Goal: Information Seeking & Learning: Learn about a topic

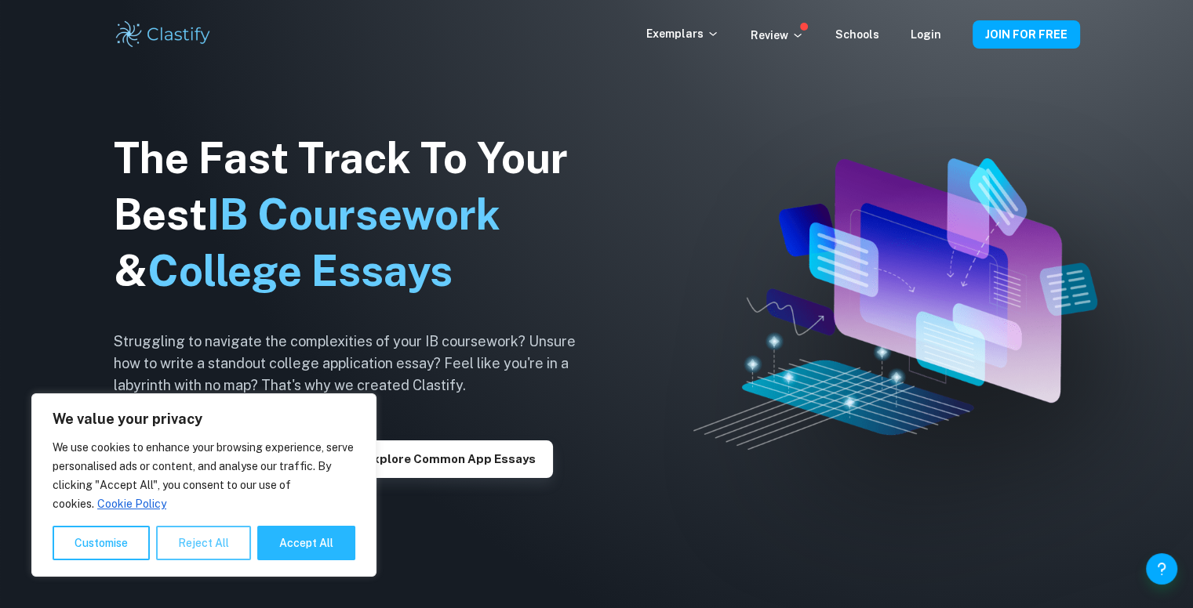
click at [180, 547] on button "Reject All" at bounding box center [203, 543] width 95 height 35
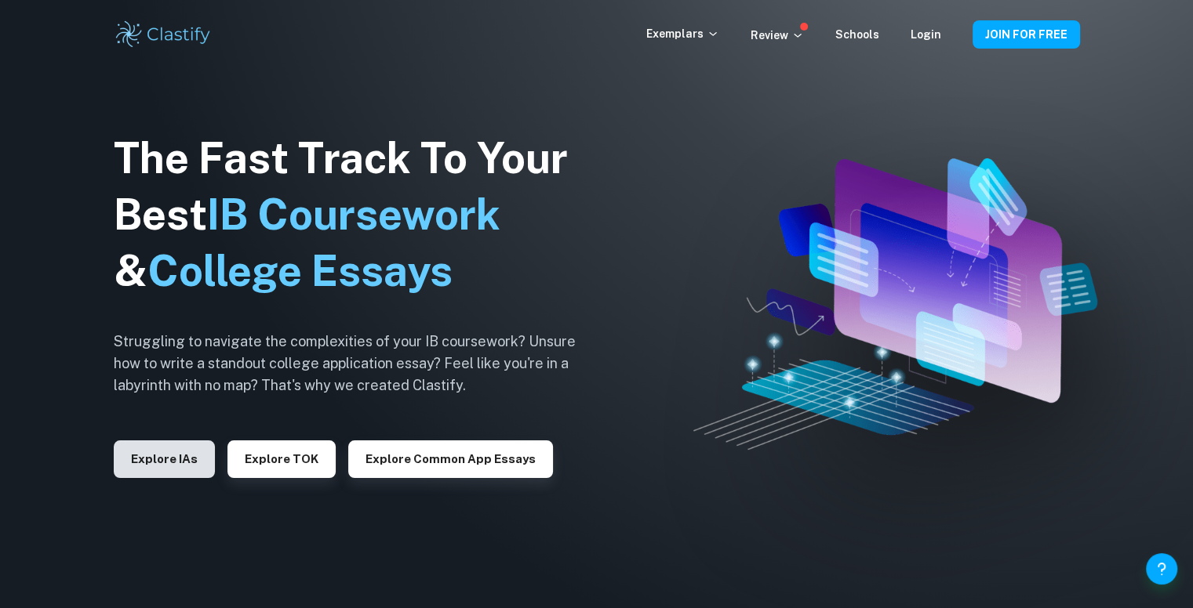
click at [177, 471] on button "Explore IAs" at bounding box center [164, 460] width 101 height 38
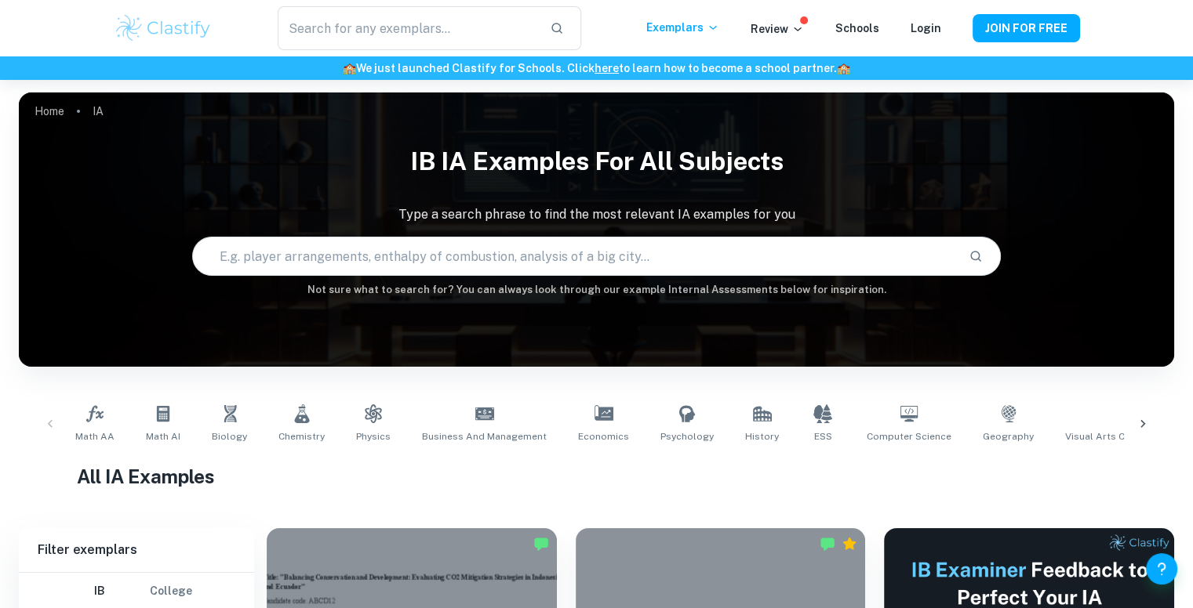
scroll to position [78, 0]
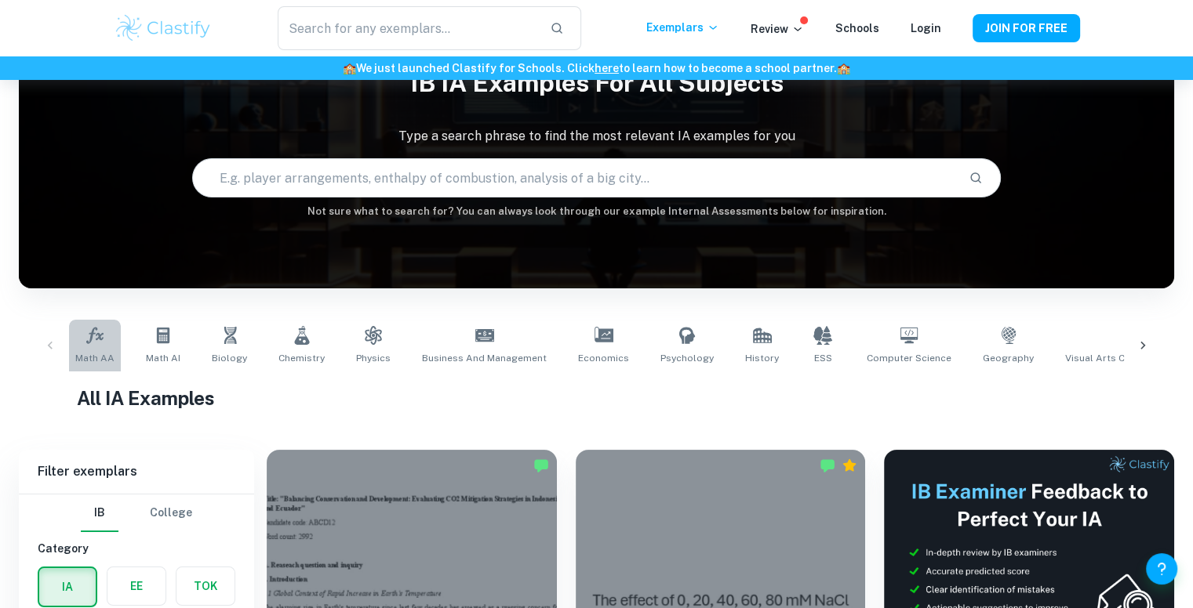
click at [69, 332] on link "Math AA" at bounding box center [95, 346] width 52 height 52
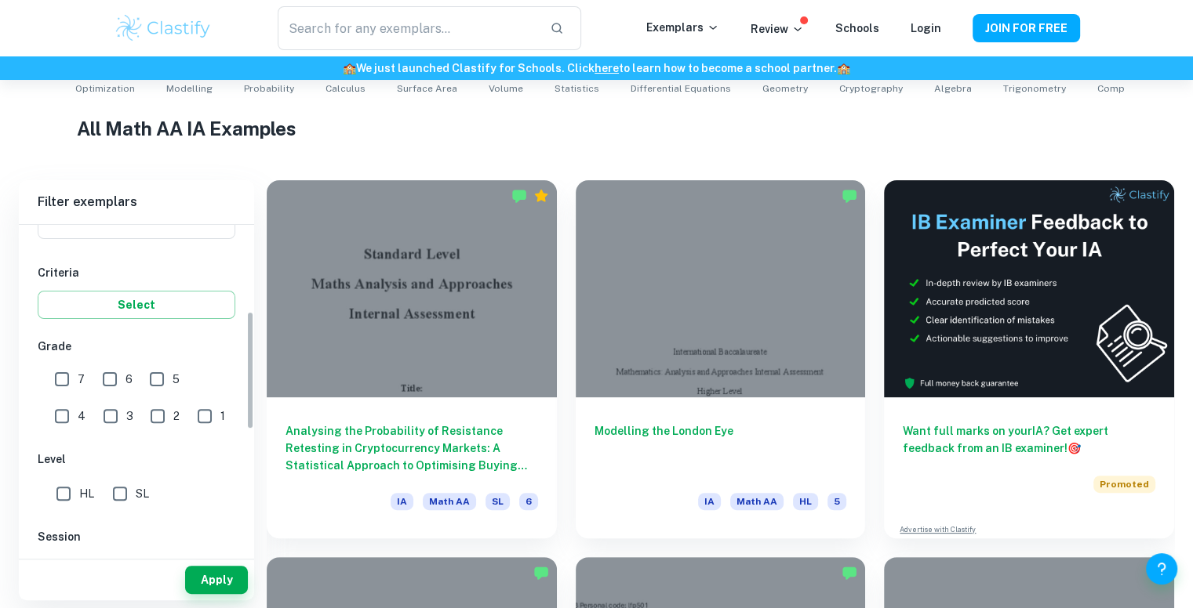
scroll to position [237, 0]
click at [113, 496] on input "SL" at bounding box center [119, 493] width 31 height 31
checkbox input "true"
click at [228, 579] on button "Apply" at bounding box center [216, 580] width 63 height 28
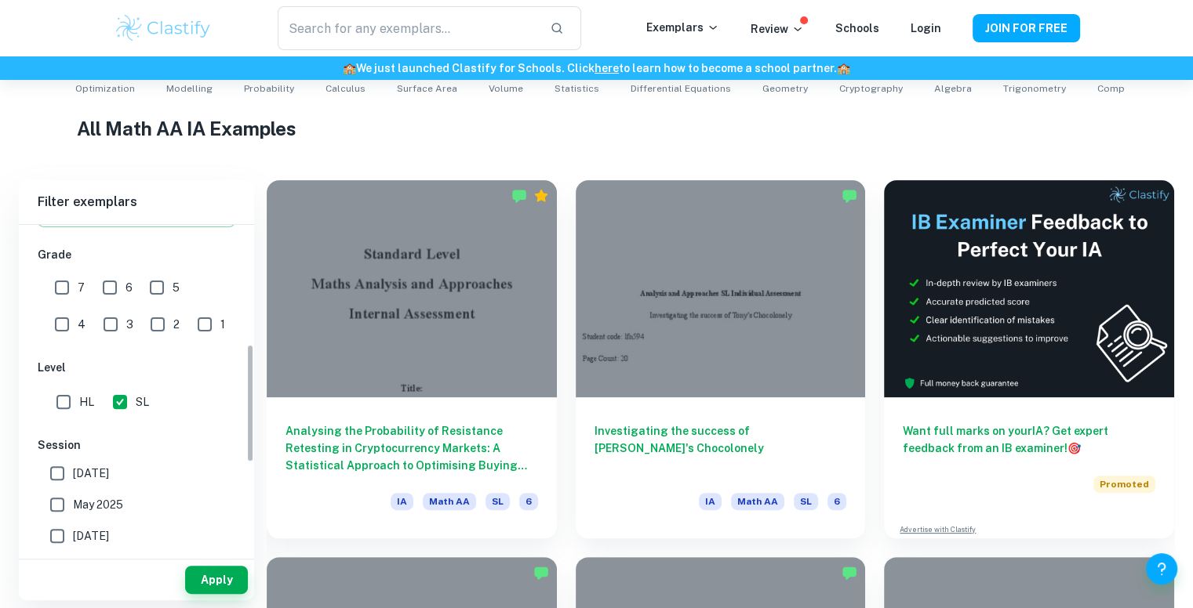
scroll to position [323, 0]
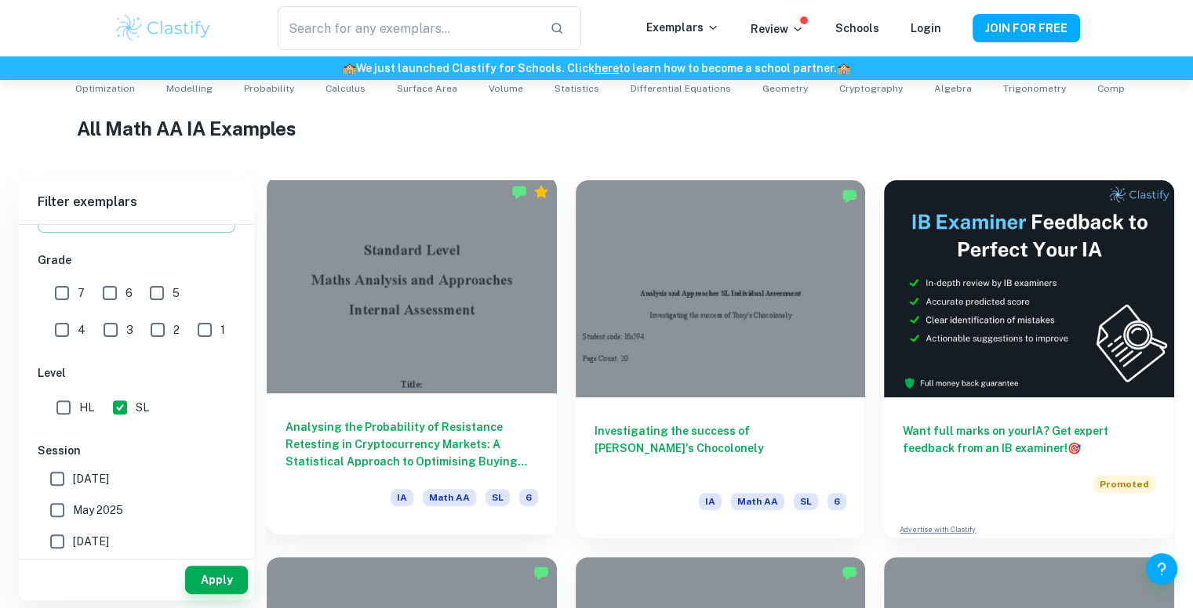
click at [345, 402] on div "Analysing the Probability of Resistance Retesting in Cryptocurrency Markets: A …" at bounding box center [412, 464] width 290 height 141
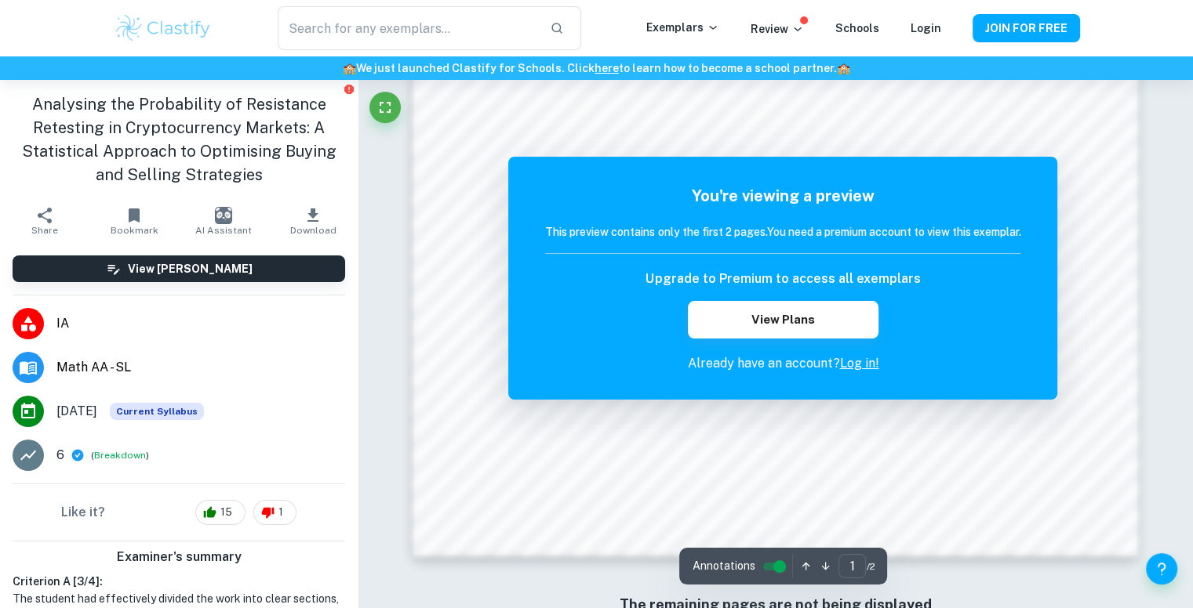
scroll to position [1647, 0]
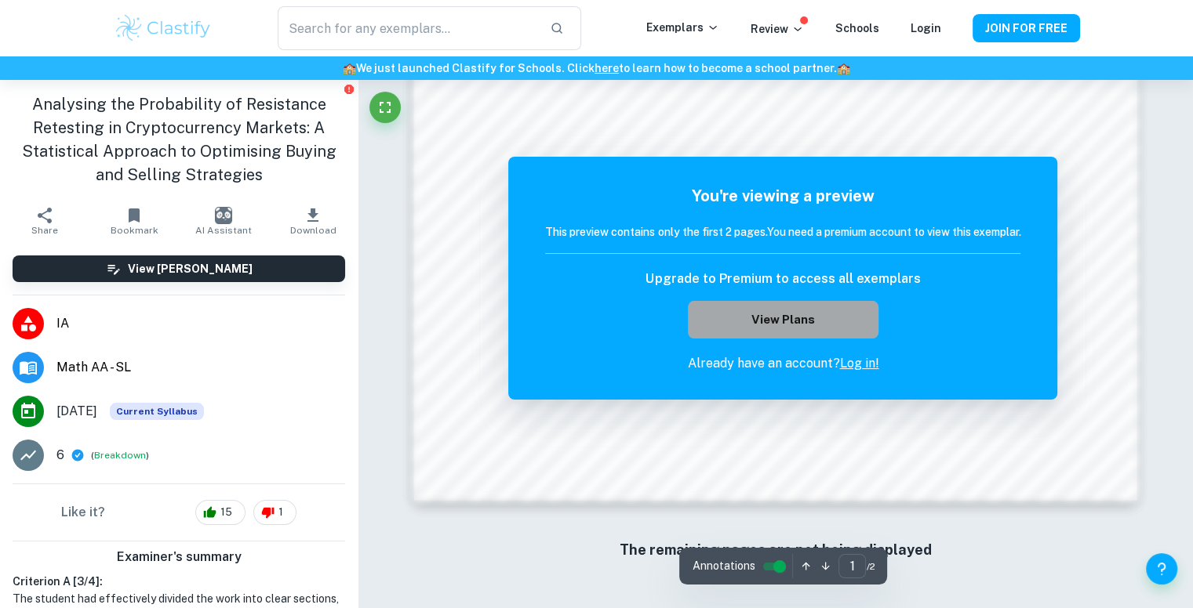
click at [714, 332] on button "View Plans" at bounding box center [783, 320] width 190 height 38
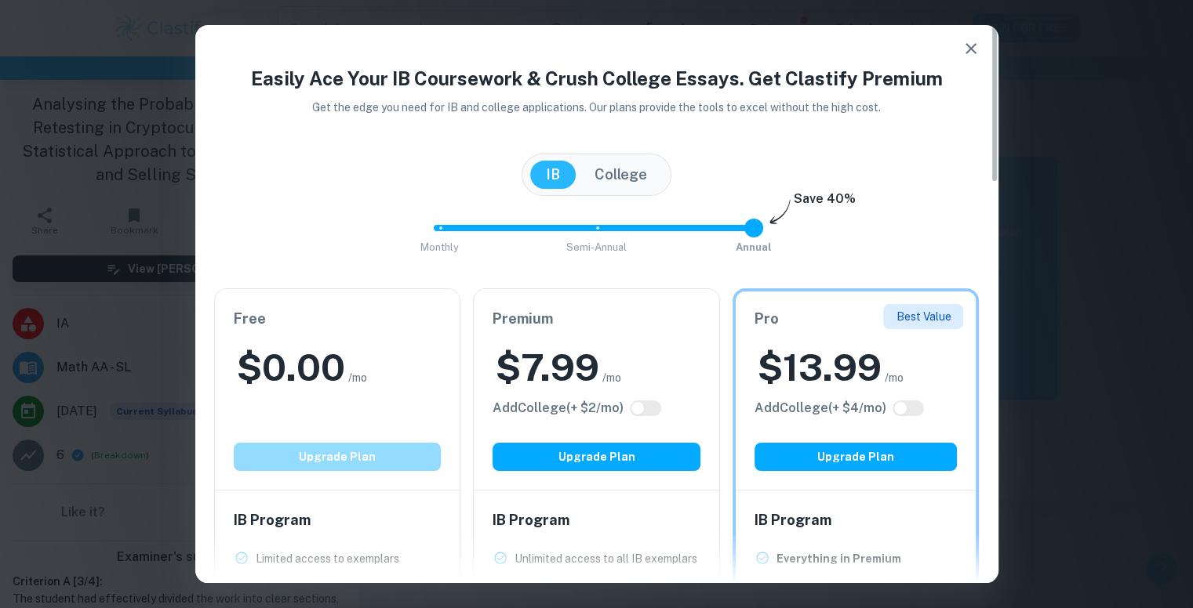
click at [260, 465] on button "Upgrade Plan" at bounding box center [338, 457] width 208 height 28
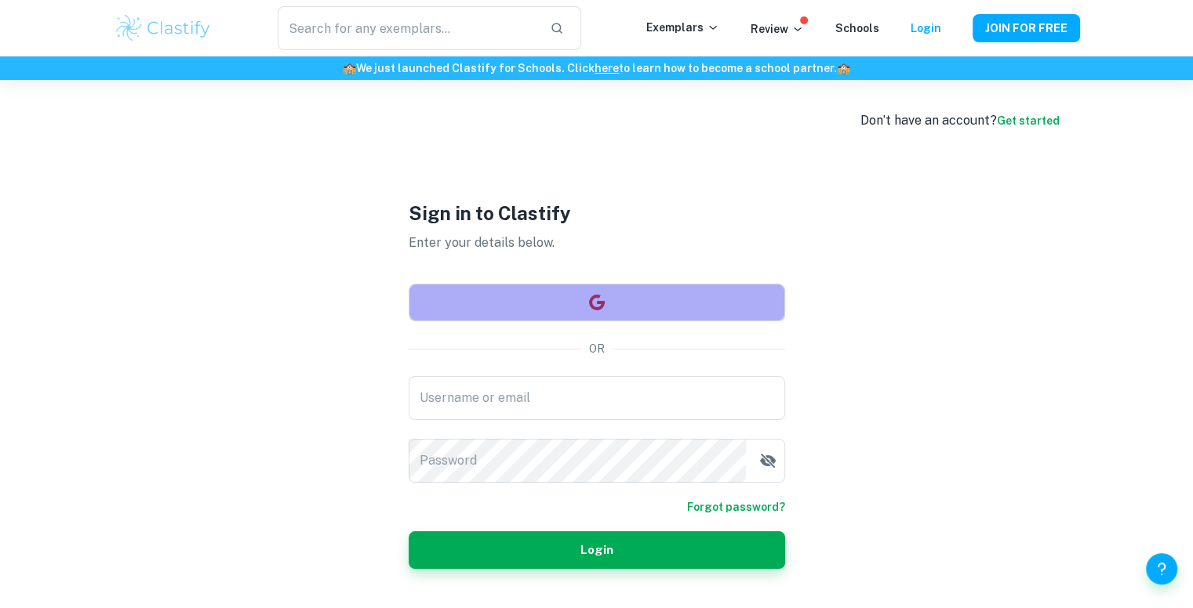
click at [653, 309] on button "button" at bounding box center [597, 303] width 376 height 38
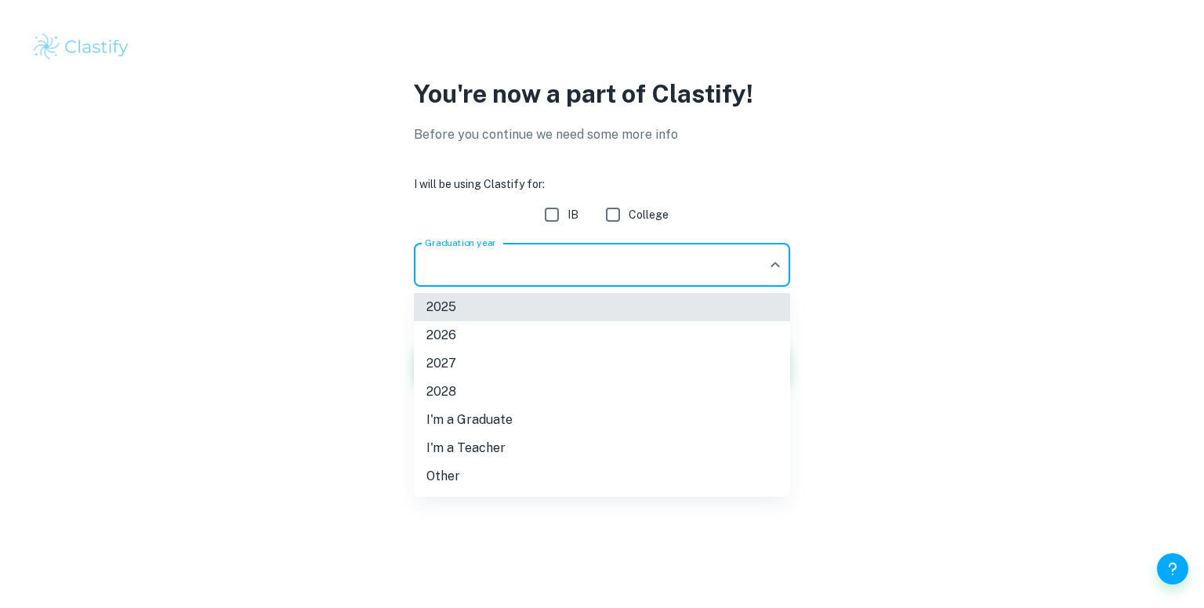
click at [604, 248] on body "We value your privacy We use cookies to enhance your browsing experience, serve…" at bounding box center [602, 304] width 1204 height 608
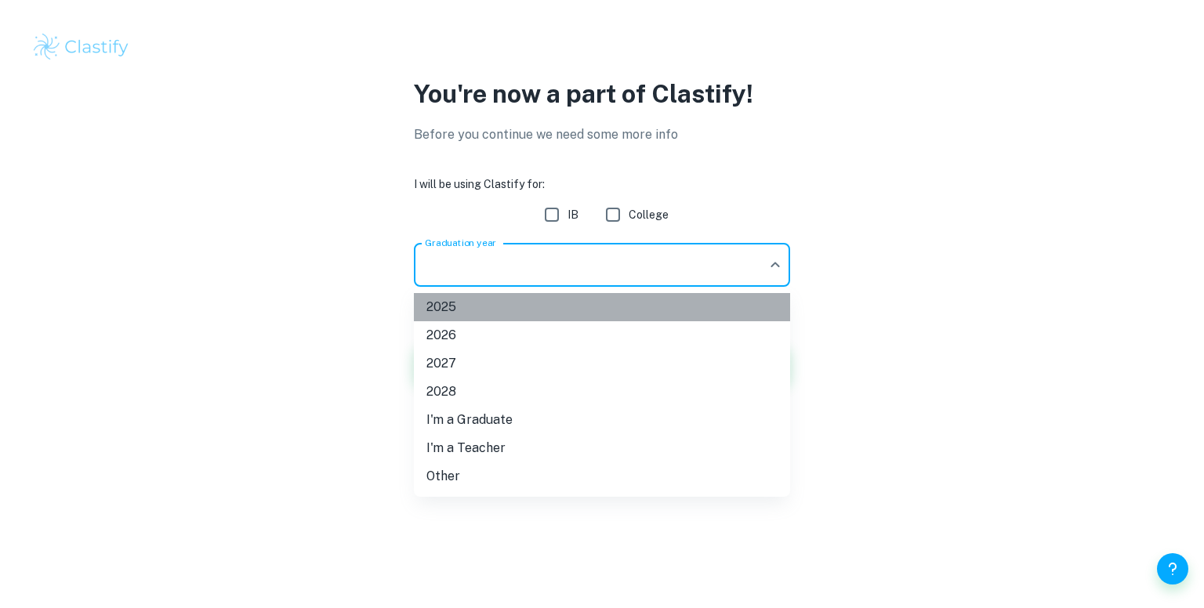
click at [530, 305] on li "2025" at bounding box center [602, 307] width 376 height 28
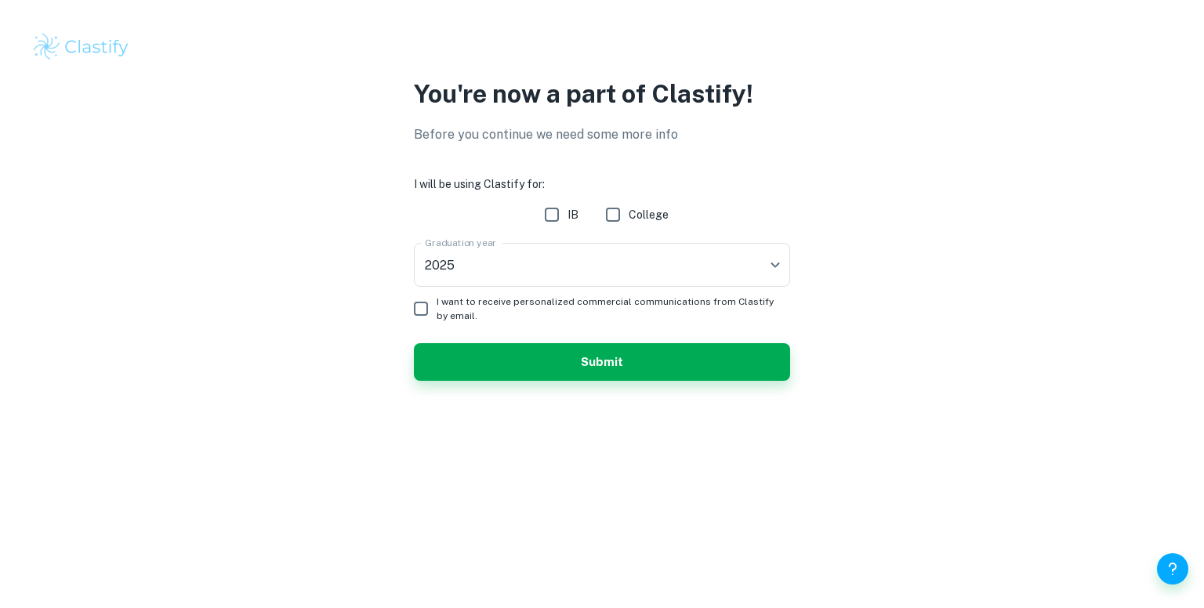
click at [568, 242] on form "I will be using Clastify for: IB College Graduation year 2025 2025 Graduation y…" at bounding box center [602, 278] width 376 height 205
click at [567, 245] on body "We value your privacy We use cookies to enhance your browsing experience, serve…" at bounding box center [602, 304] width 1204 height 608
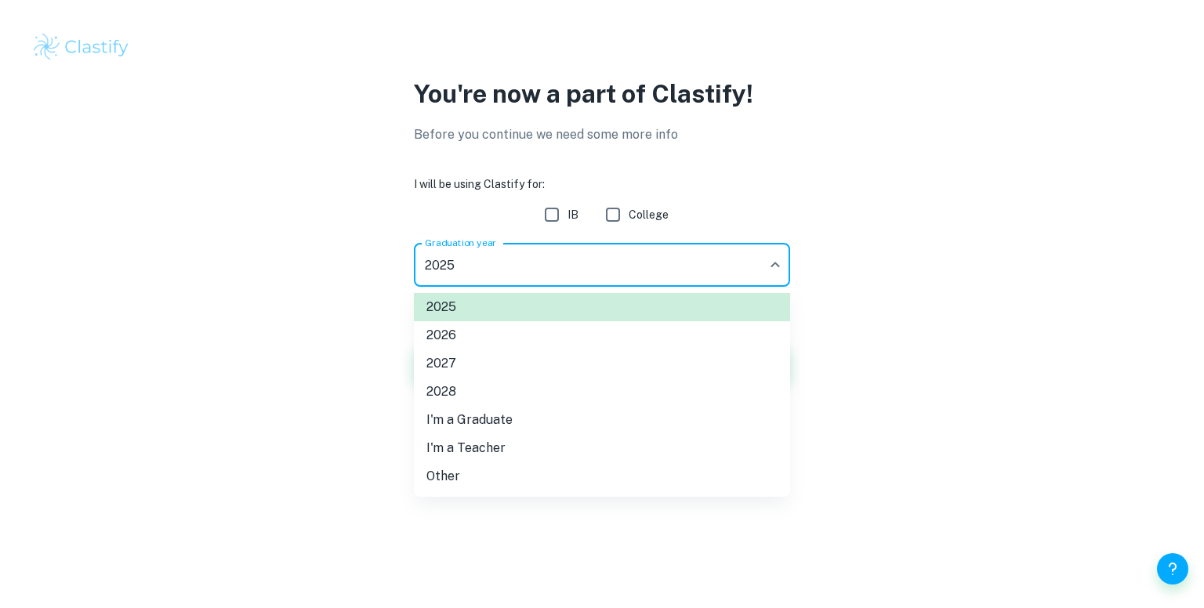
click at [558, 332] on li "2026" at bounding box center [602, 336] width 376 height 28
type input "2026"
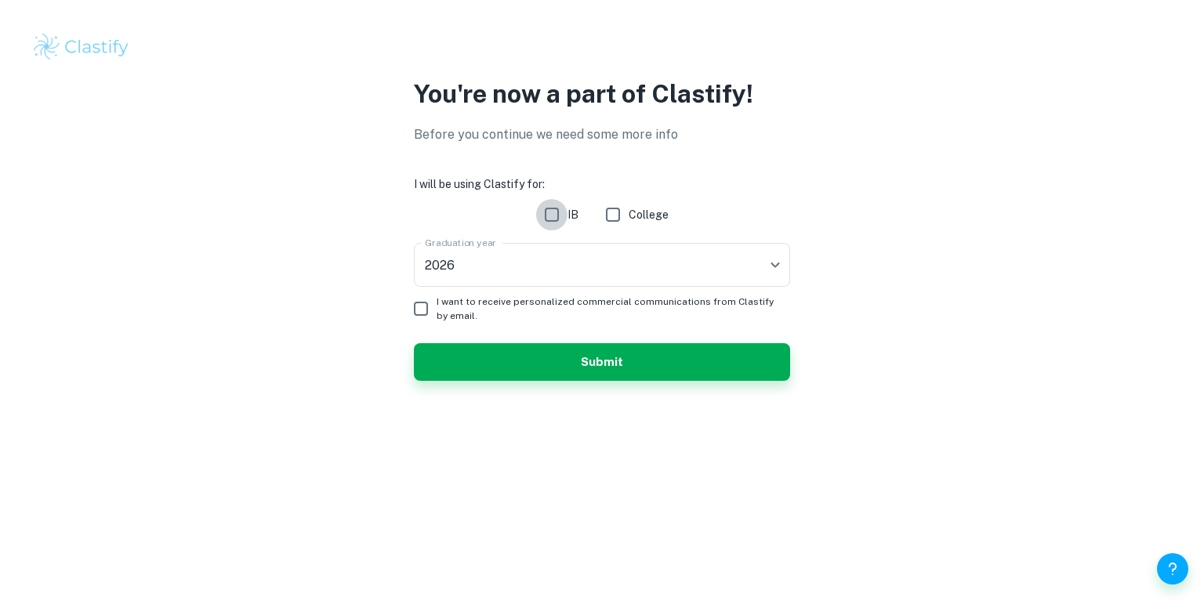
click at [542, 224] on input "IB" at bounding box center [551, 214] width 31 height 31
checkbox input "true"
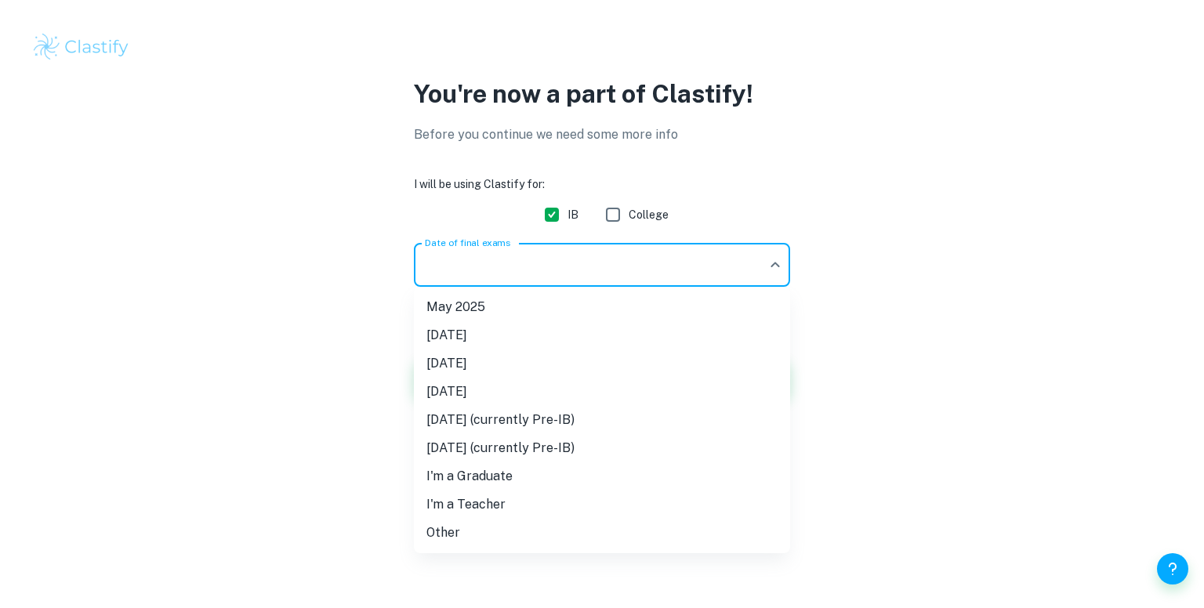
click at [507, 277] on body "We value your privacy We use cookies to enhance your browsing experience, serve…" at bounding box center [602, 304] width 1204 height 608
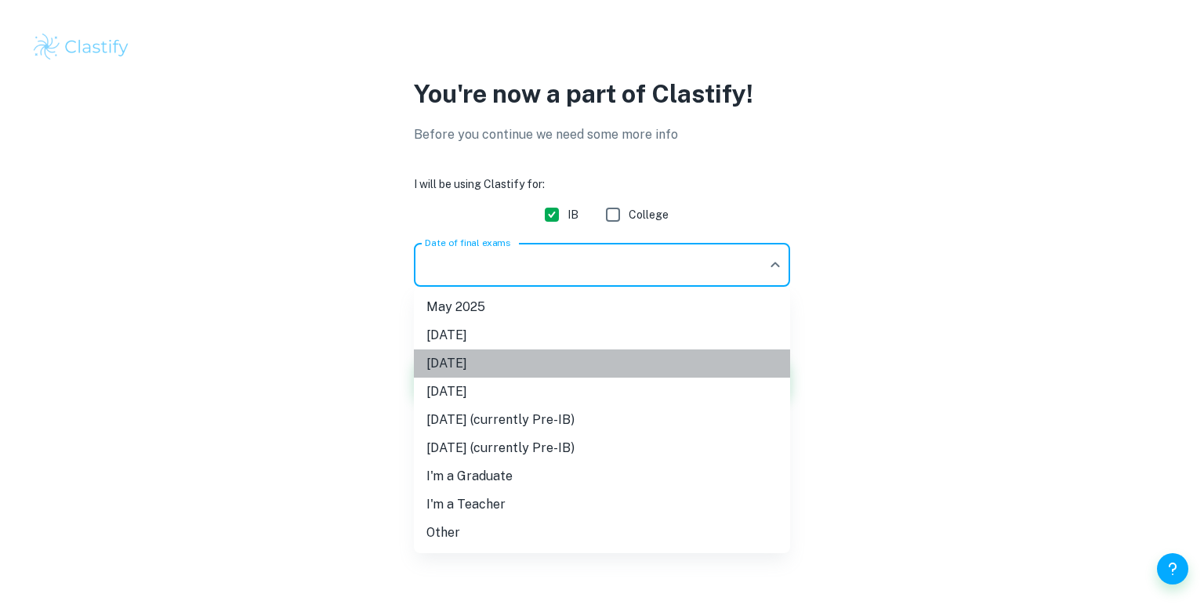
click at [514, 359] on li "[DATE]" at bounding box center [602, 364] width 376 height 28
type input "M26"
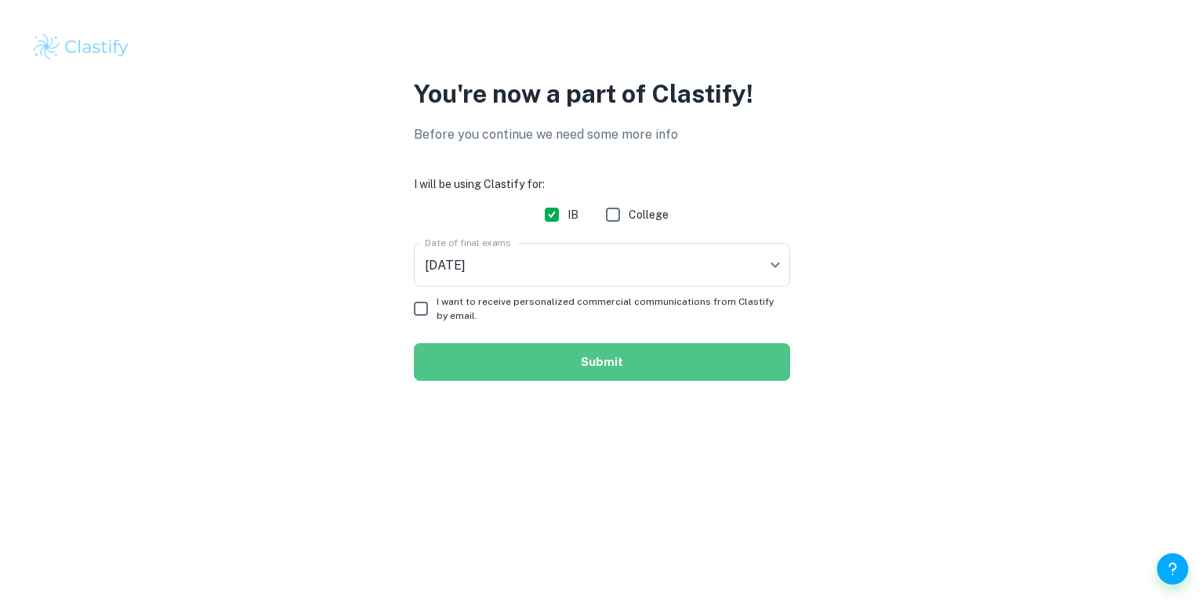
click at [516, 365] on button "Submit" at bounding box center [602, 362] width 376 height 38
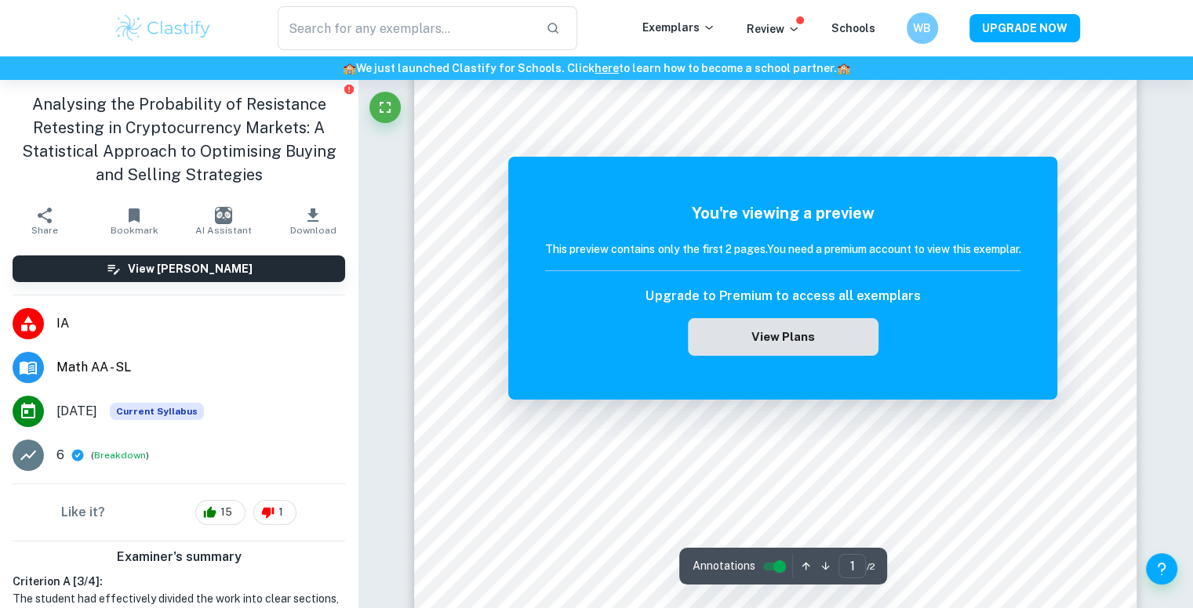
scroll to position [326, 0]
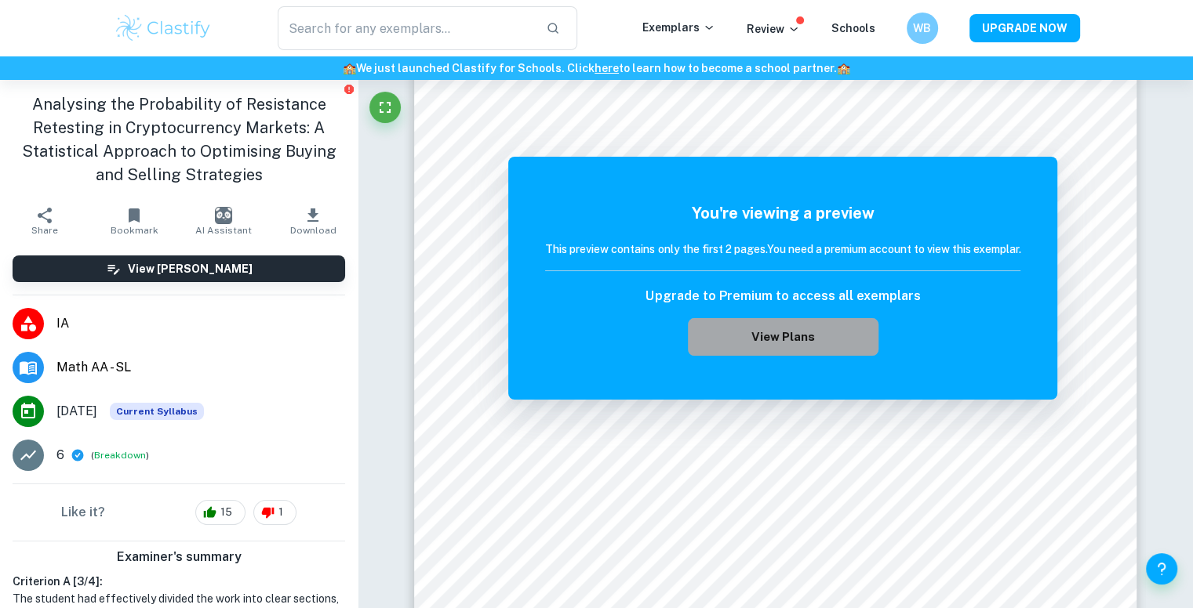
click at [772, 344] on button "View Plans" at bounding box center [783, 337] width 190 height 38
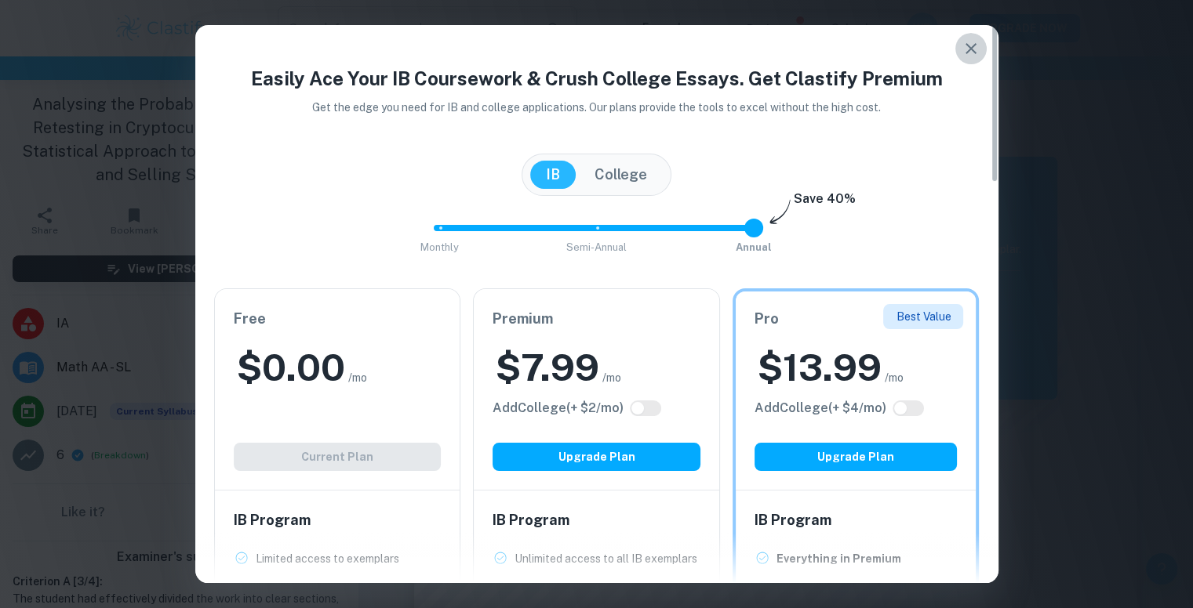
click at [961, 51] on icon "button" at bounding box center [970, 48] width 19 height 19
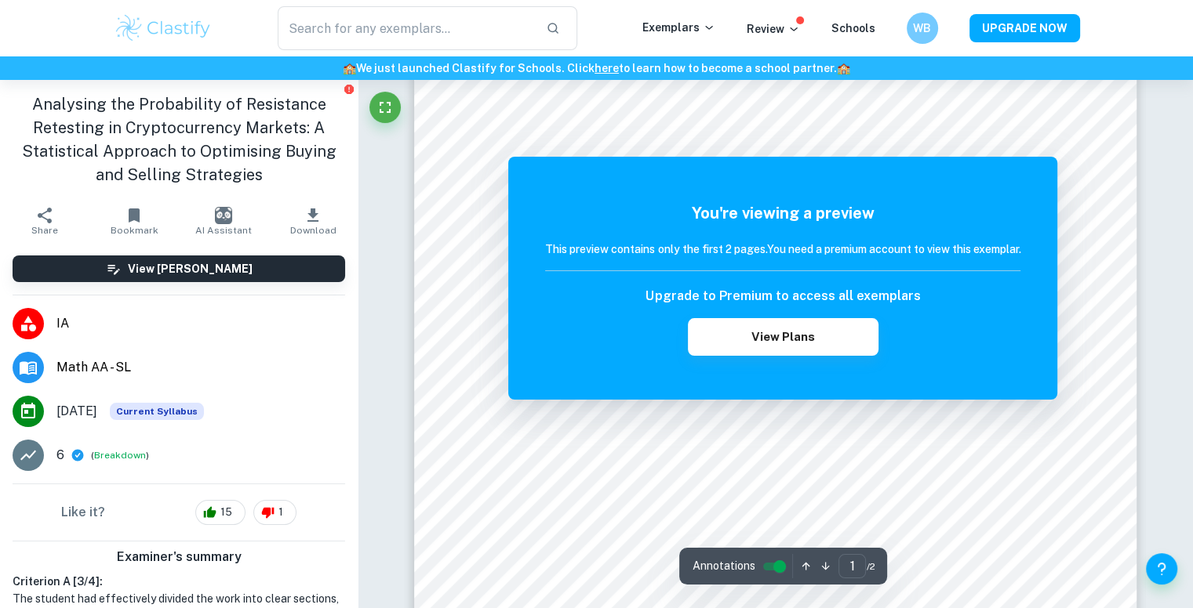
scroll to position [0, 0]
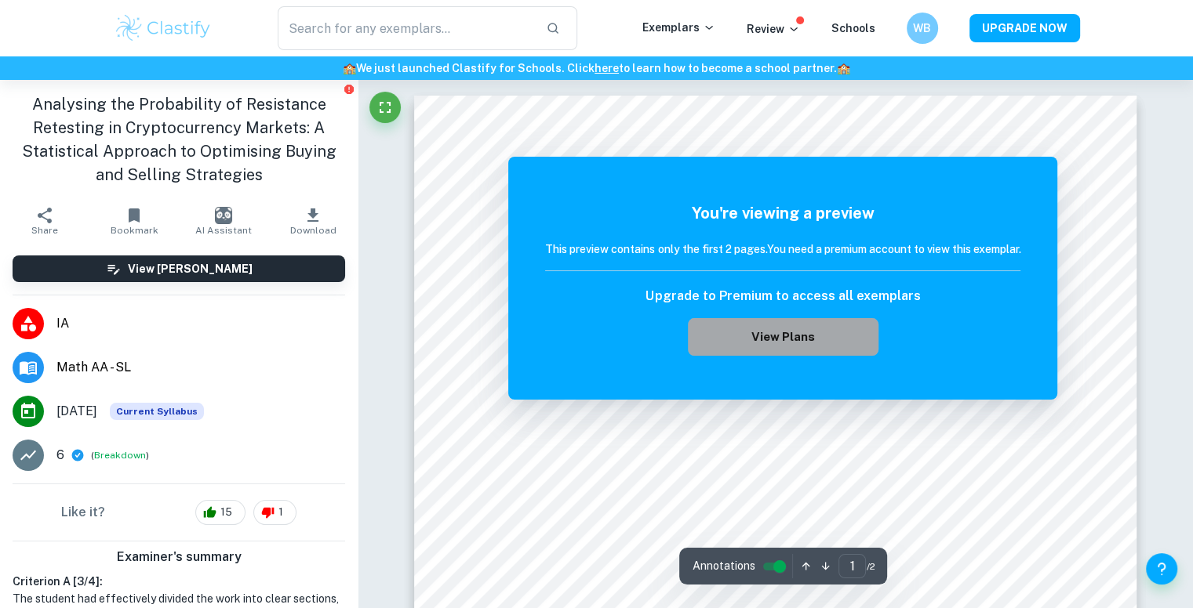
click at [748, 334] on button "View Plans" at bounding box center [783, 337] width 190 height 38
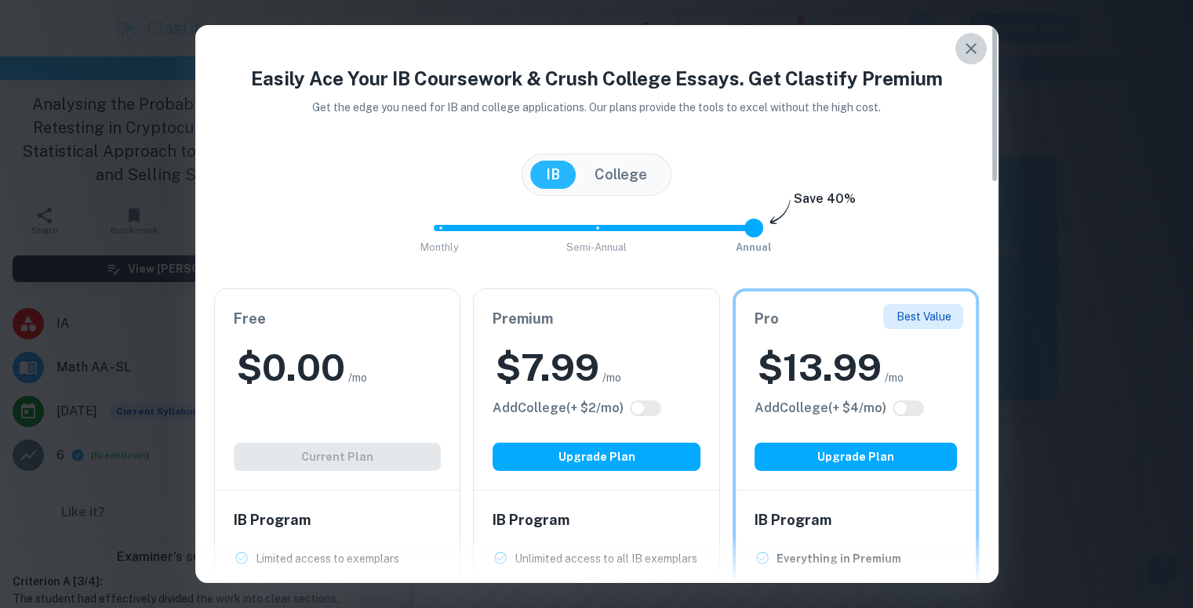
click at [960, 44] on button "button" at bounding box center [970, 48] width 31 height 31
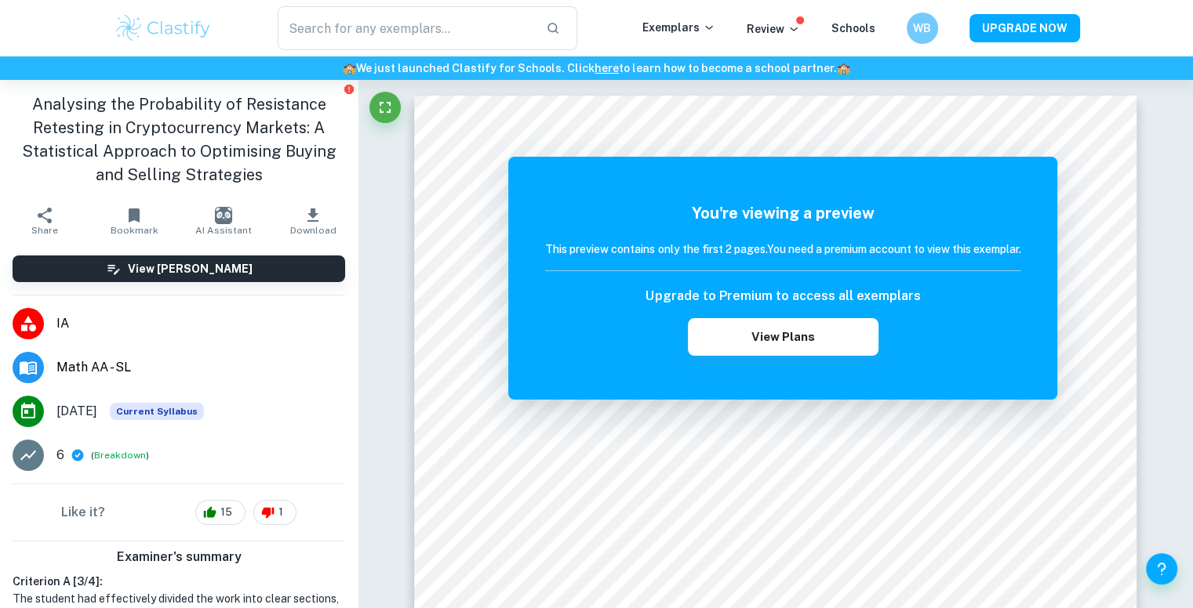
click at [53, 325] on li "IA" at bounding box center [179, 324] width 358 height 44
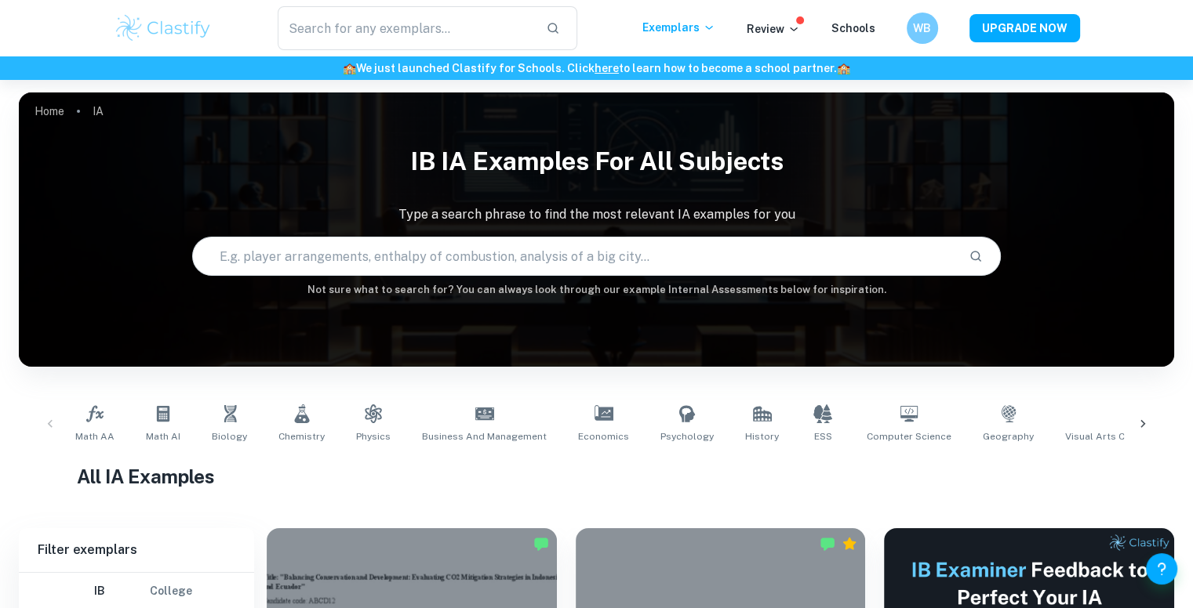
scroll to position [244, 0]
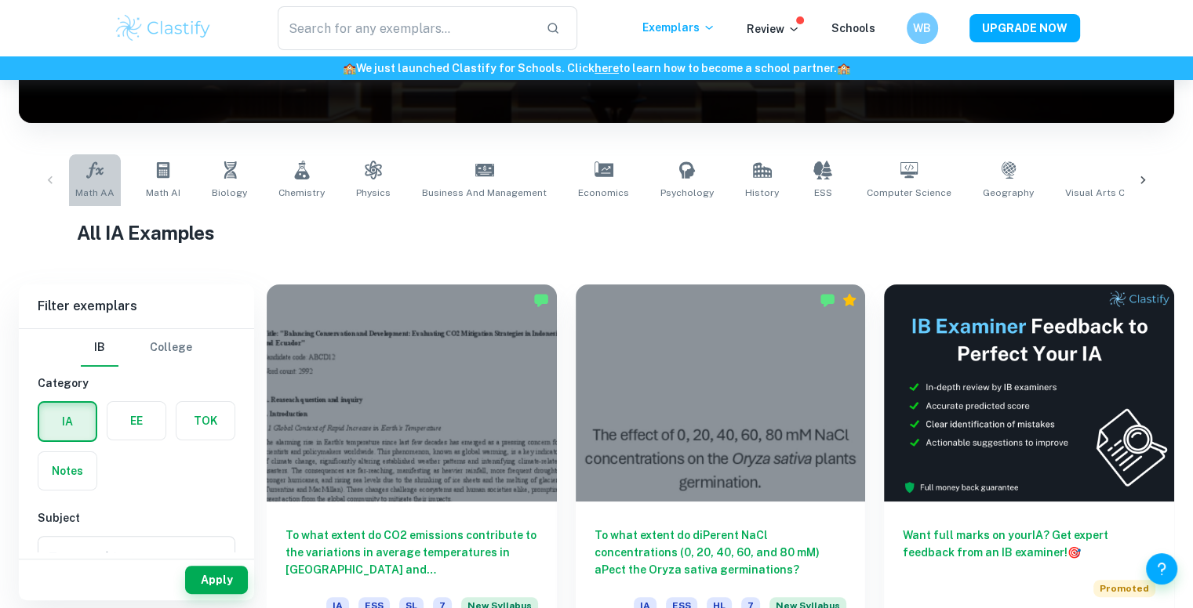
click at [107, 183] on link "Math AA" at bounding box center [95, 180] width 52 height 52
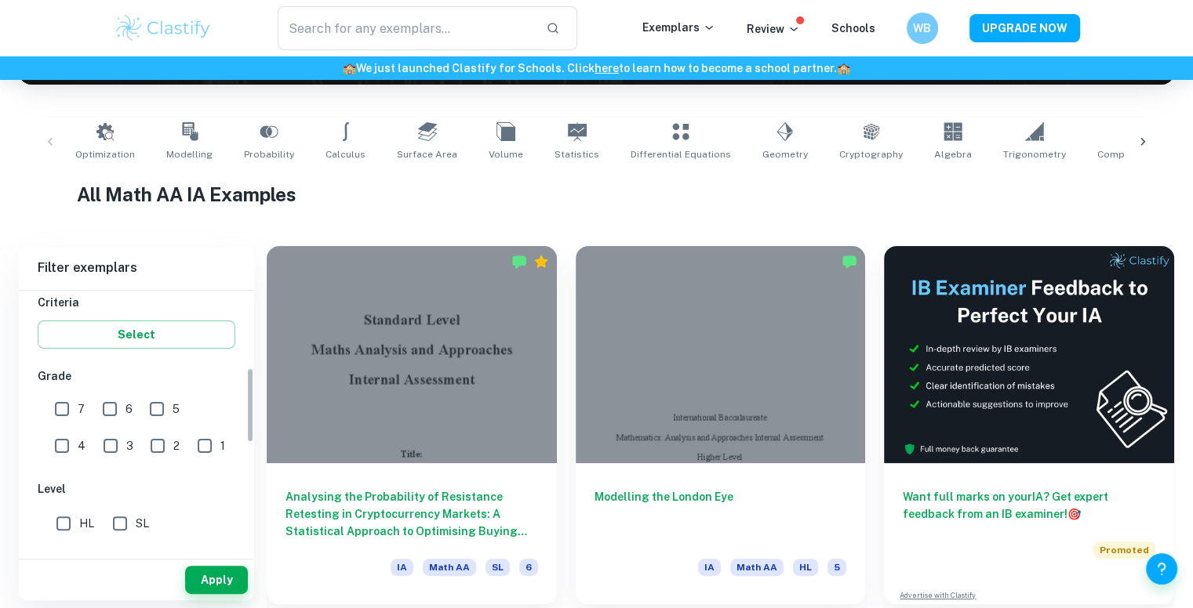
scroll to position [260, 0]
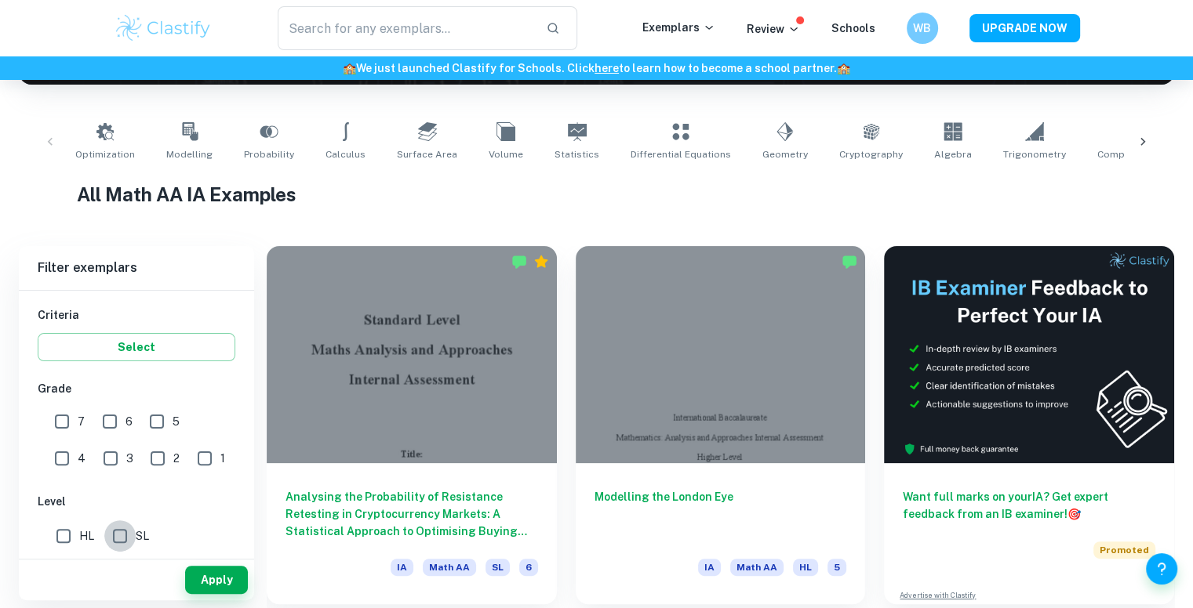
click at [114, 532] on input "SL" at bounding box center [119, 536] width 31 height 31
checkbox input "true"
click at [227, 587] on button "Apply" at bounding box center [216, 580] width 63 height 28
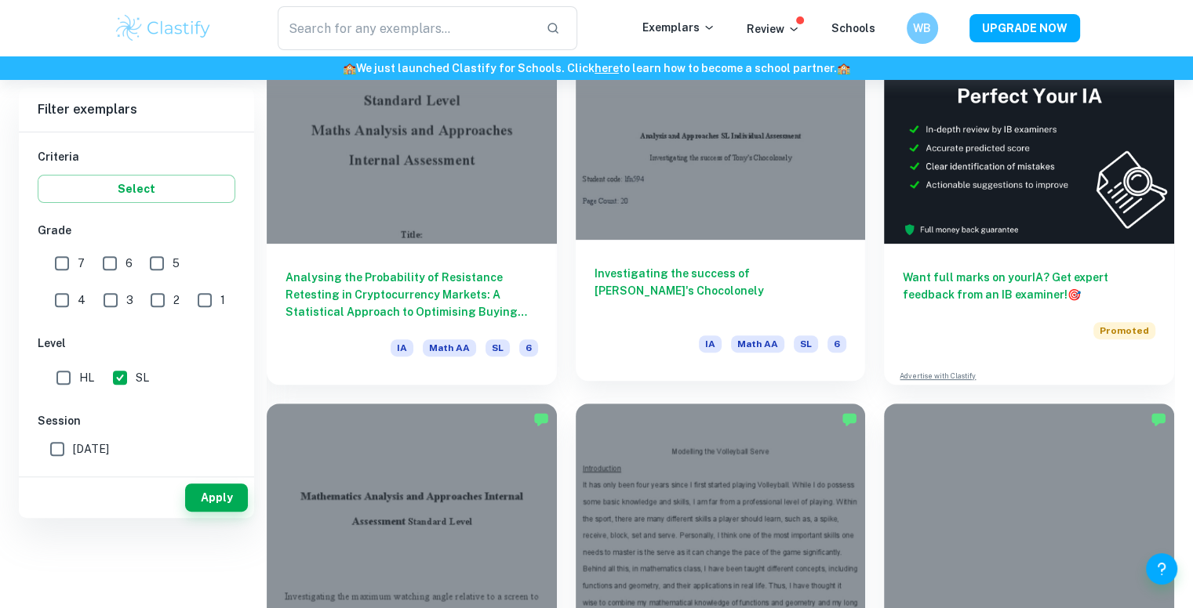
scroll to position [356, 0]
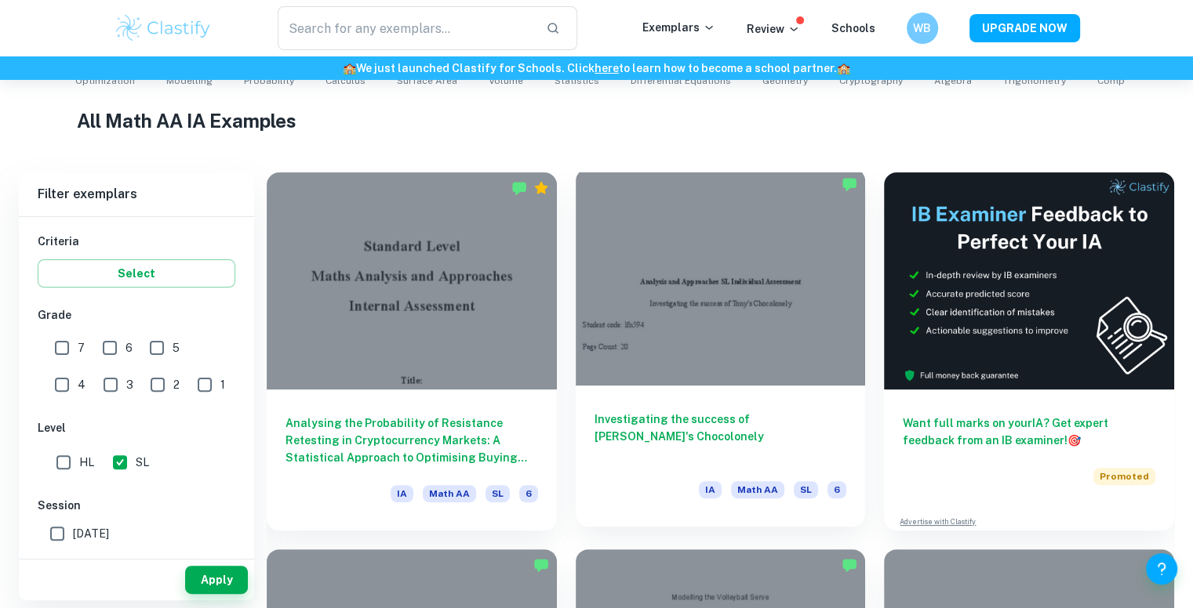
click at [798, 269] on div at bounding box center [721, 277] width 290 height 217
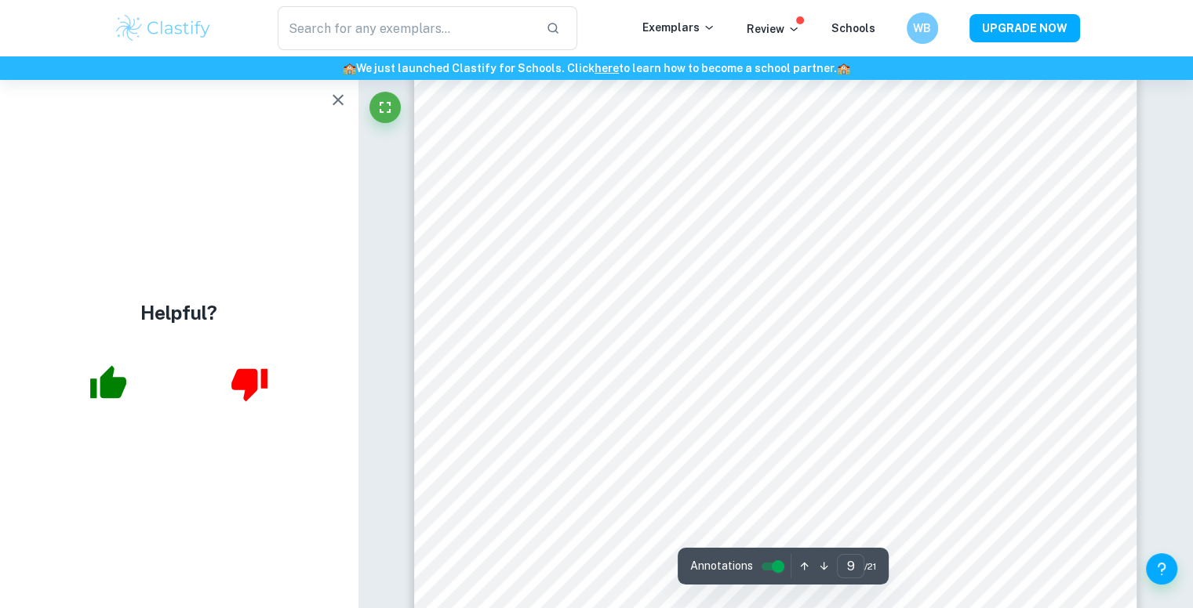
scroll to position [8847, 0]
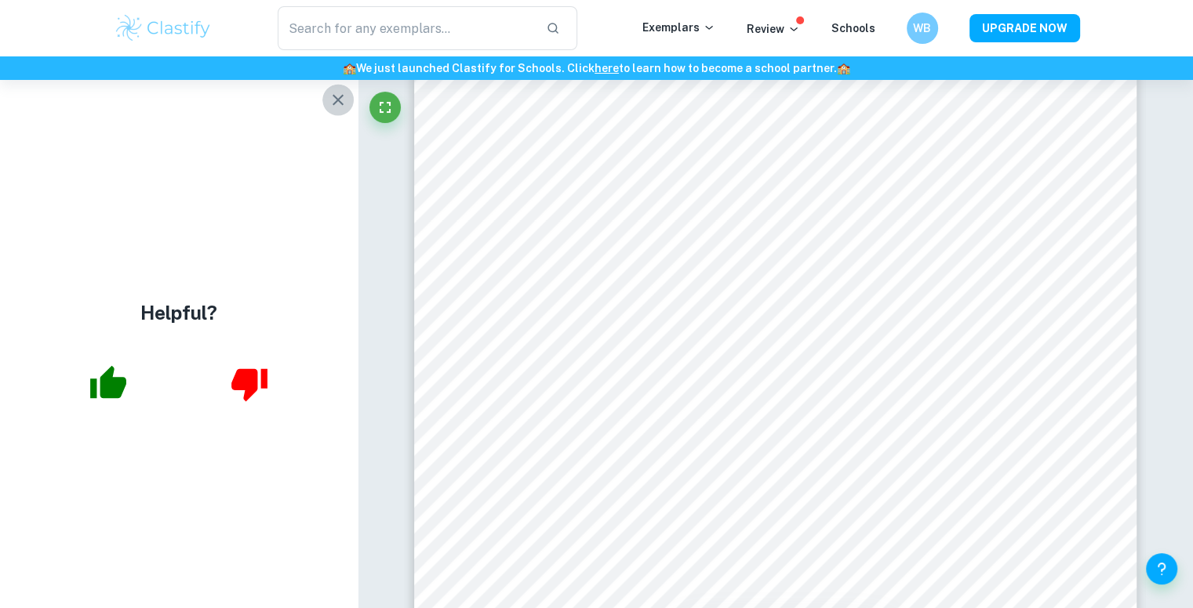
click at [342, 91] on icon "button" at bounding box center [338, 99] width 19 height 19
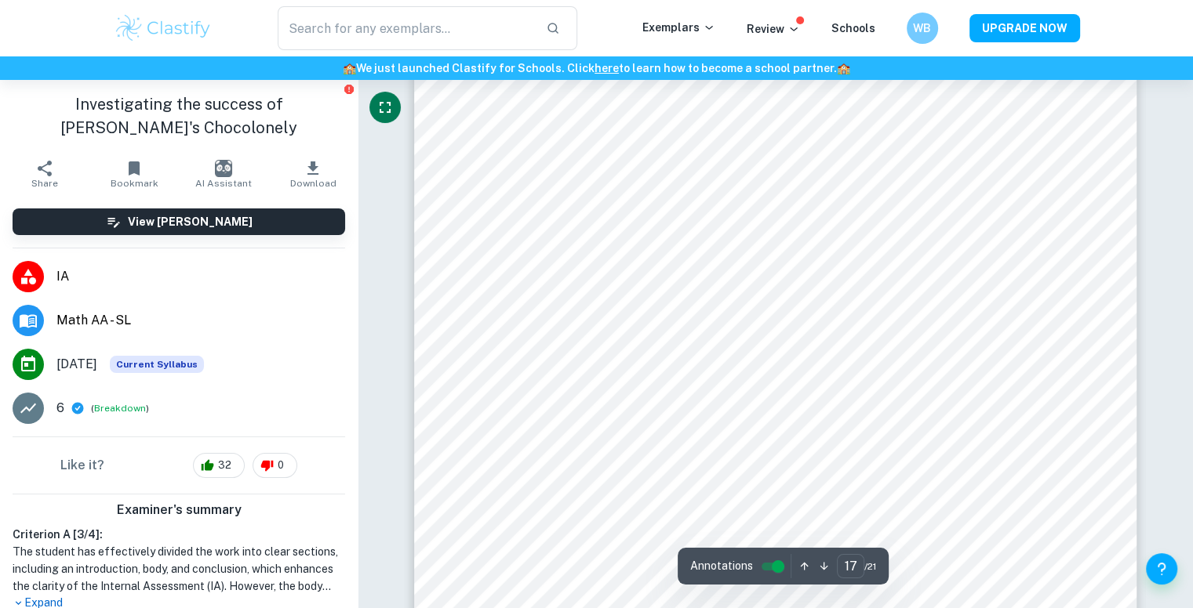
scroll to position [17370, 0]
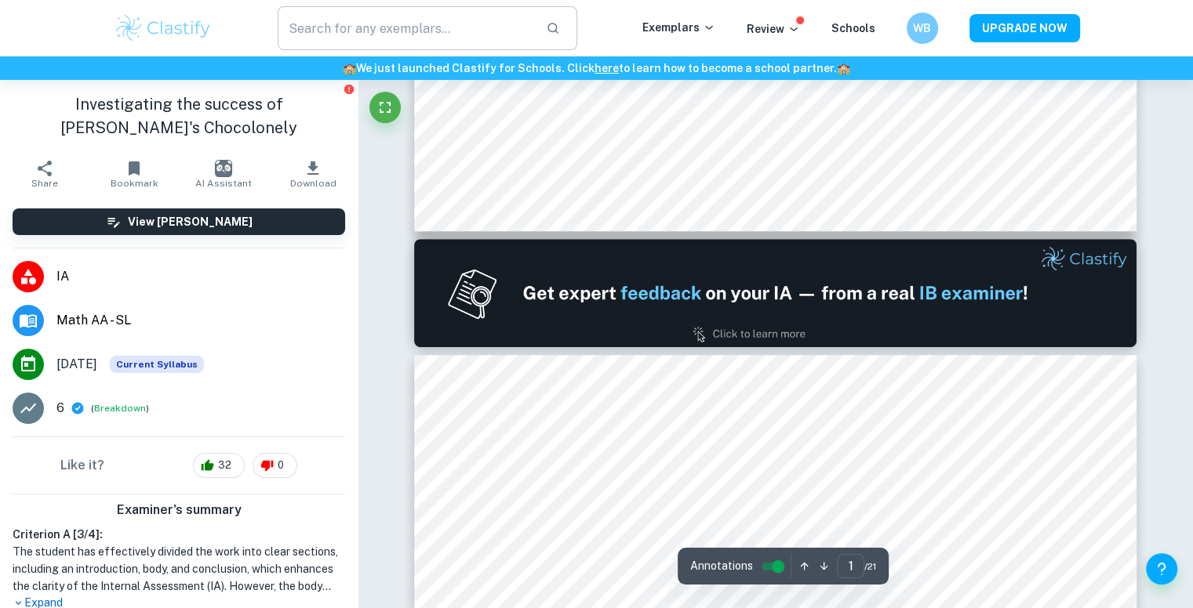
type input "2"
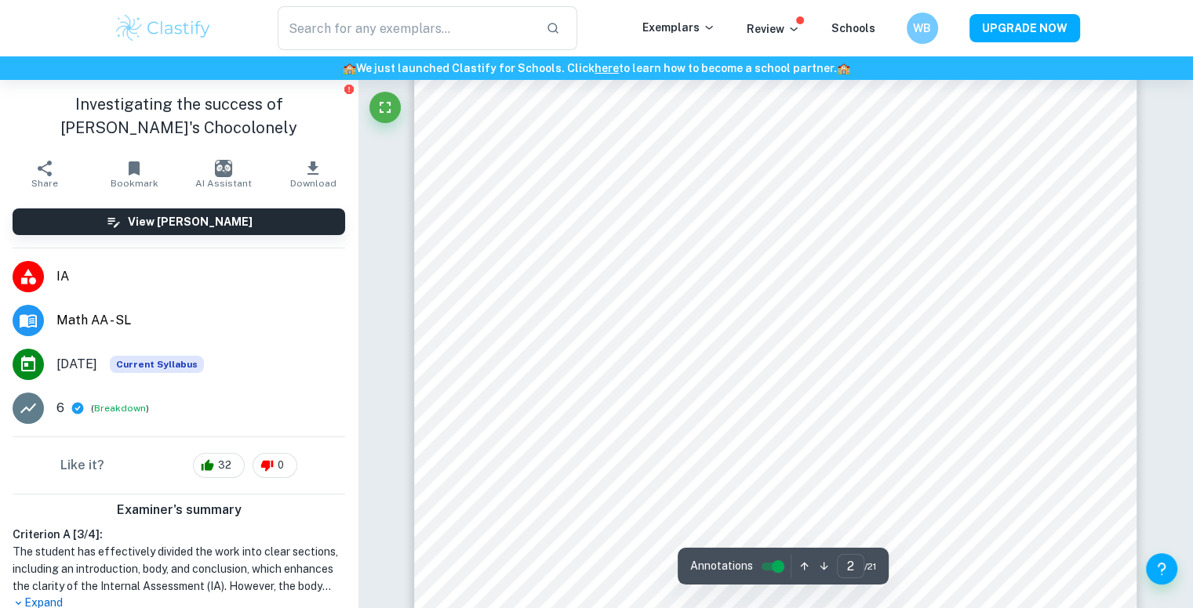
scroll to position [1483, 0]
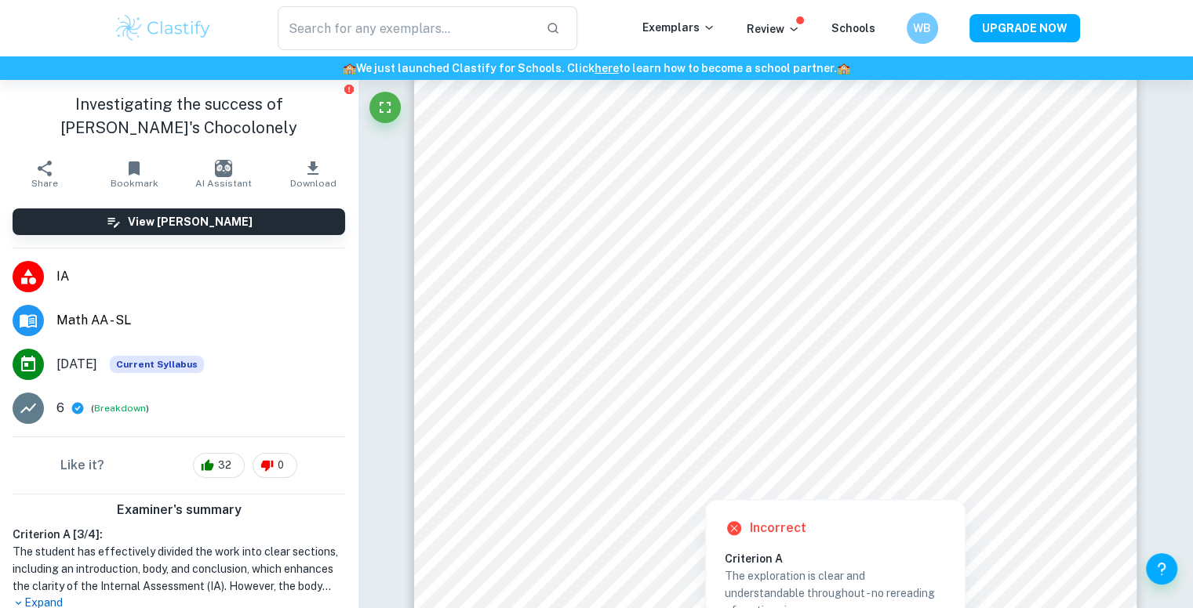
click at [616, 393] on div at bounding box center [786, 387] width 526 height 53
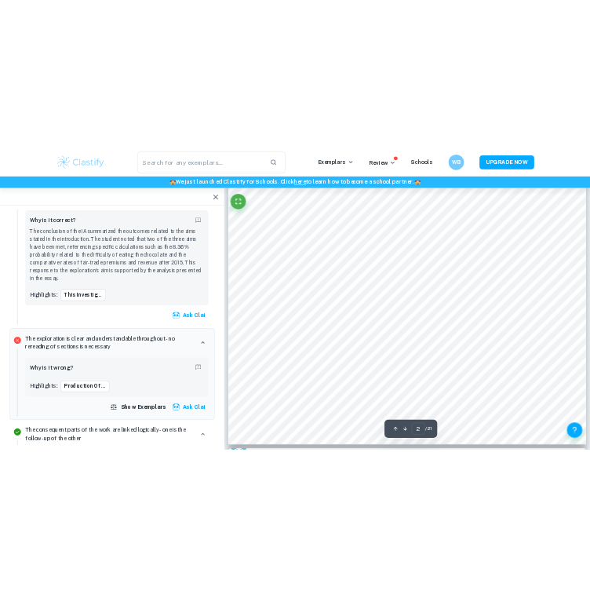
scroll to position [1665, 0]
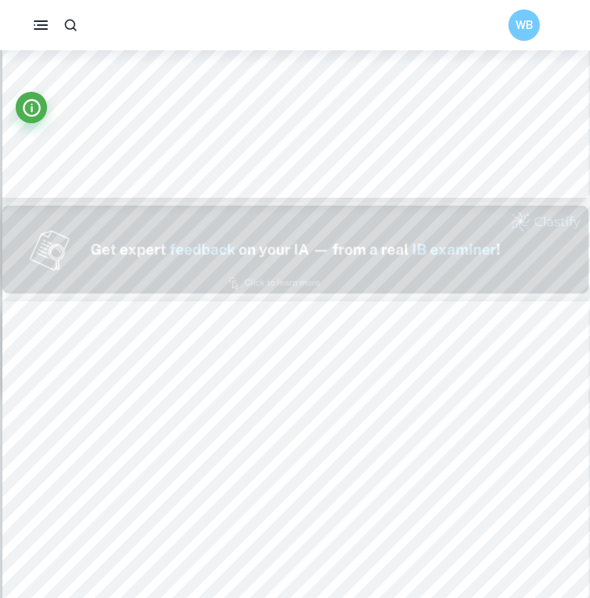
type input "2"
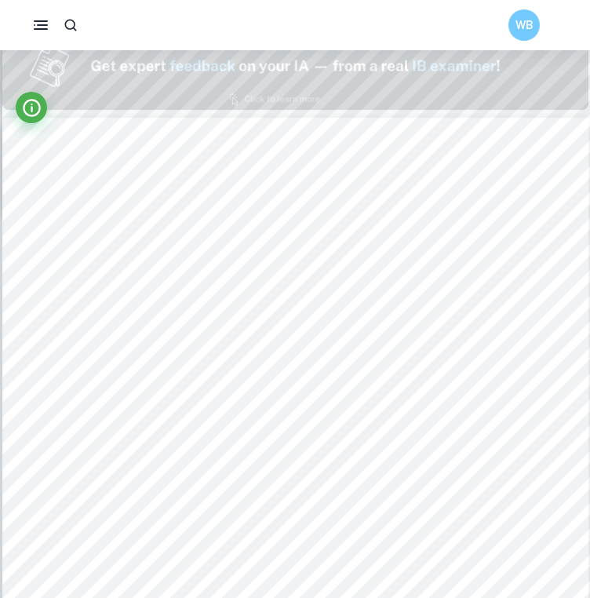
scroll to position [877, 0]
